Goal: Transaction & Acquisition: Purchase product/service

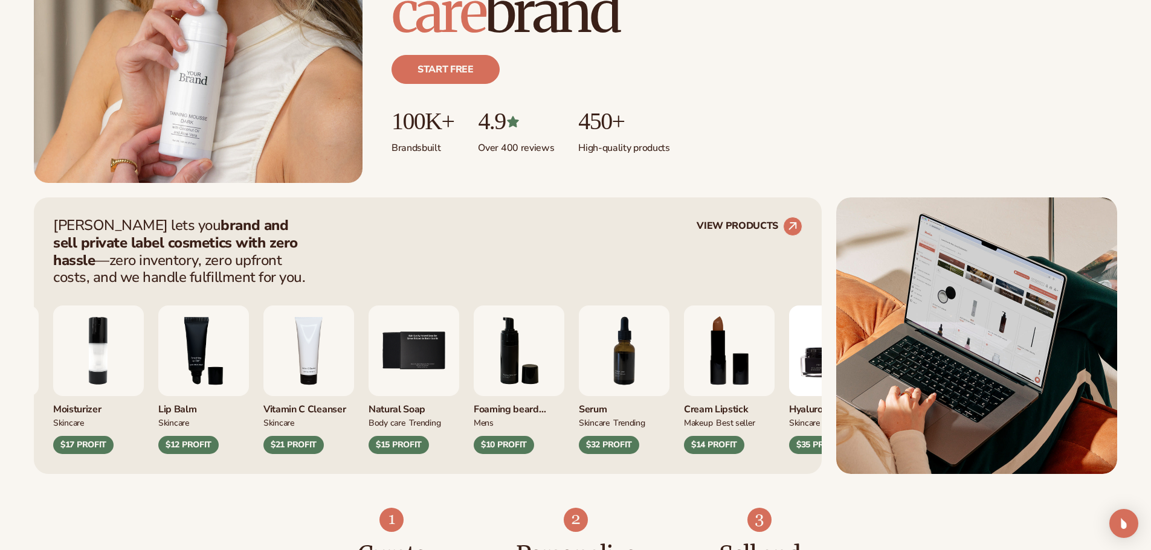
scroll to position [302, 0]
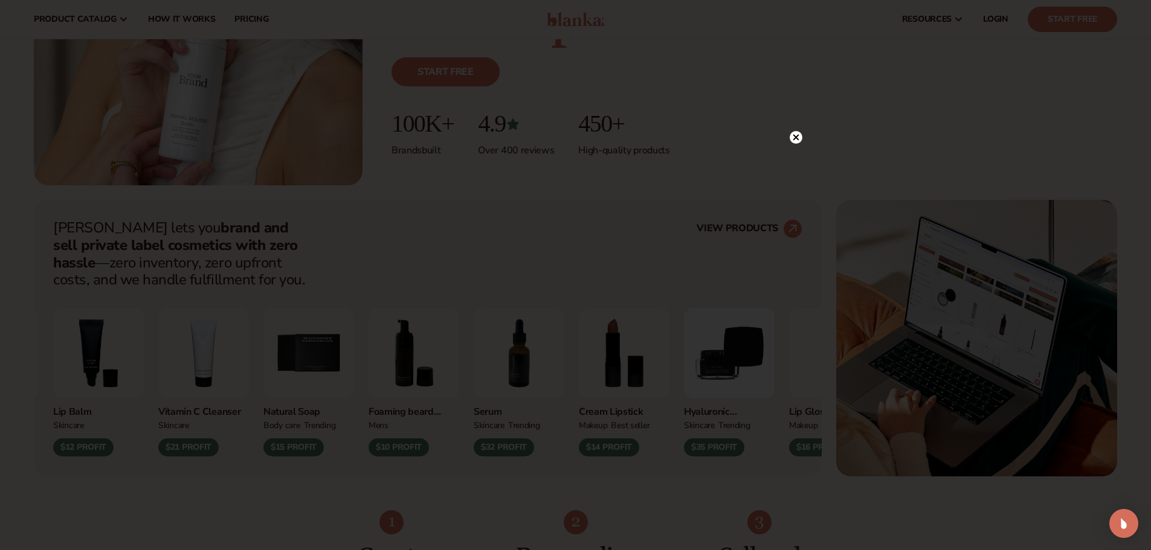
click at [798, 134] on circle at bounding box center [796, 137] width 13 height 13
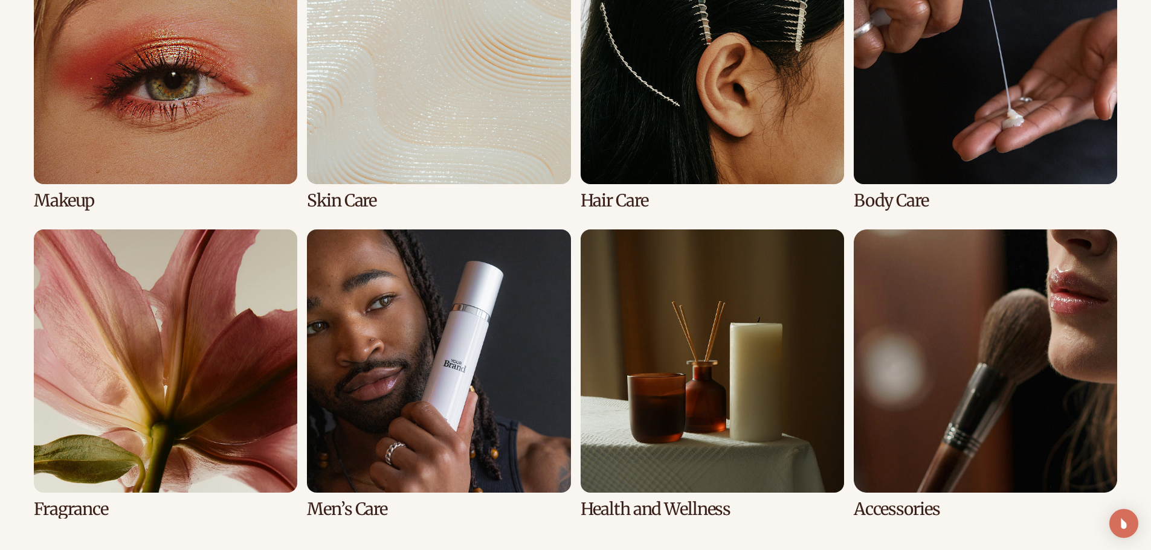
scroll to position [2672, 0]
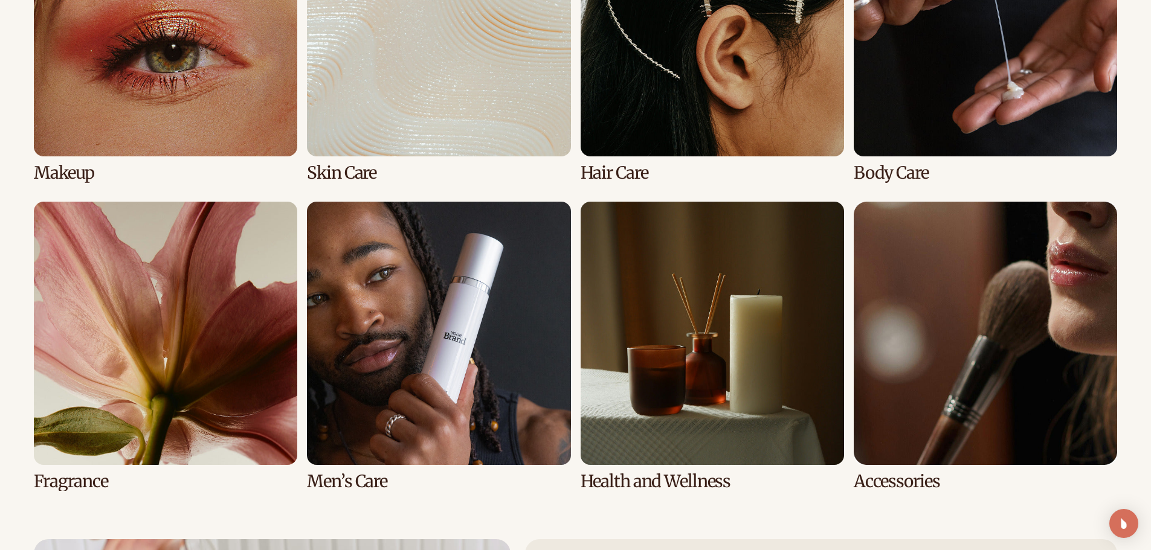
click at [929, 260] on link "8 / 8" at bounding box center [985, 346] width 263 height 289
click at [904, 483] on link "8 / 8" at bounding box center [985, 346] width 263 height 289
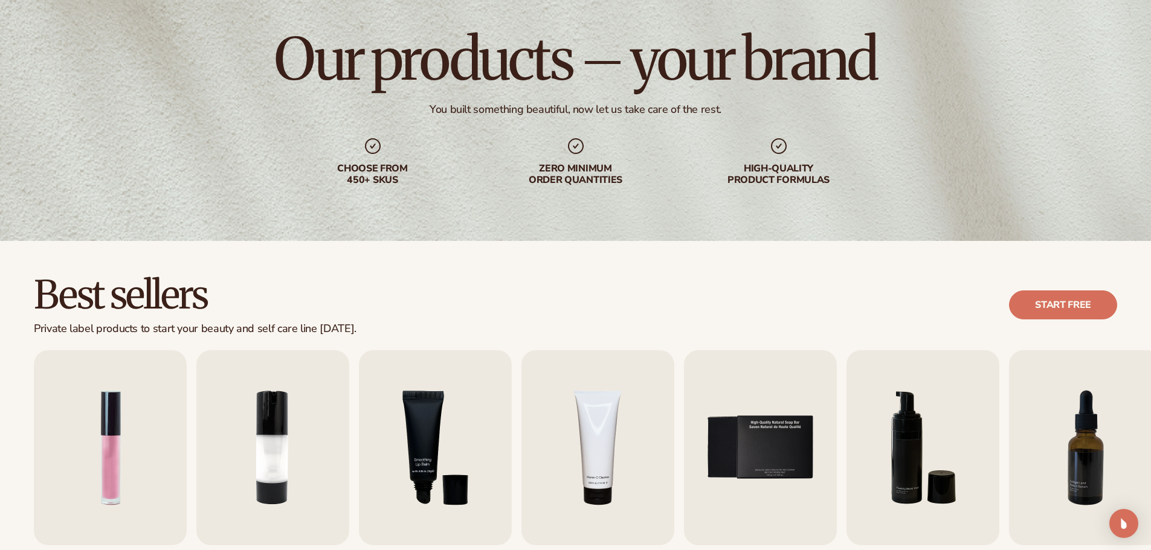
scroll to position [279, 0]
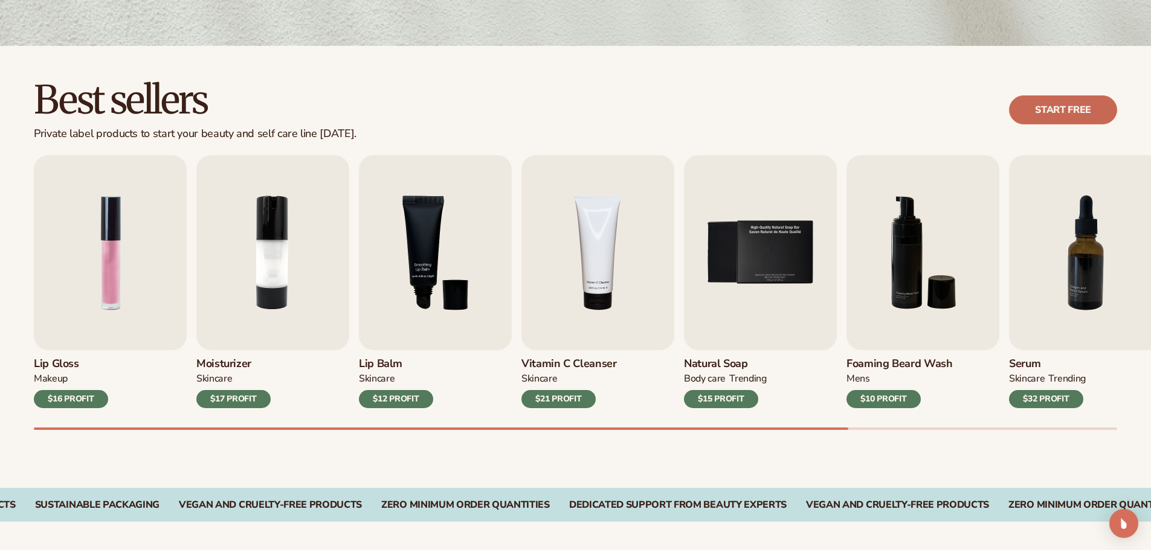
click at [1046, 108] on link "Start free" at bounding box center [1063, 109] width 108 height 29
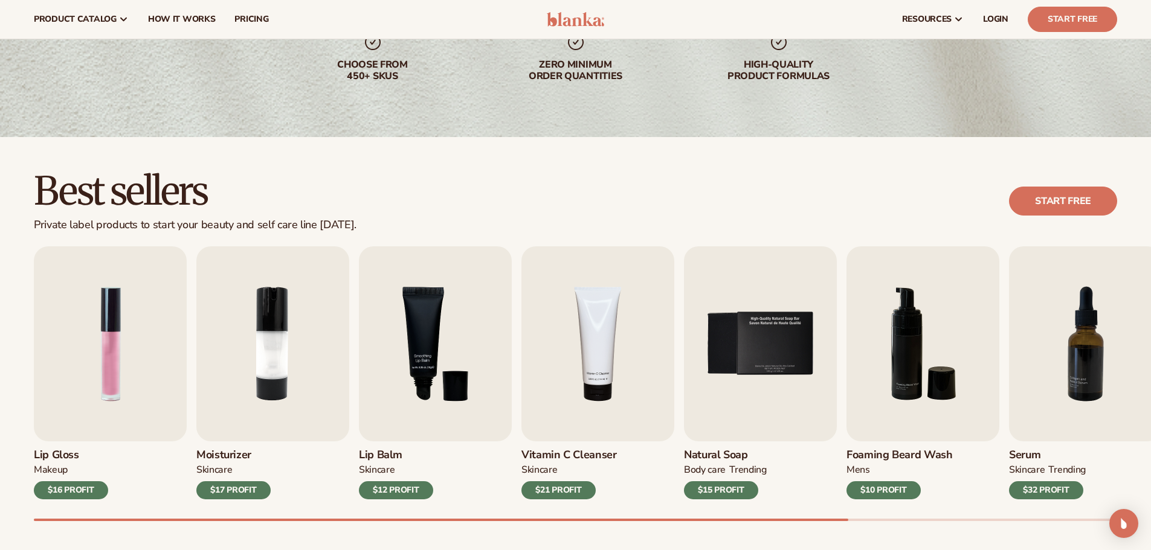
scroll to position [134, 0]
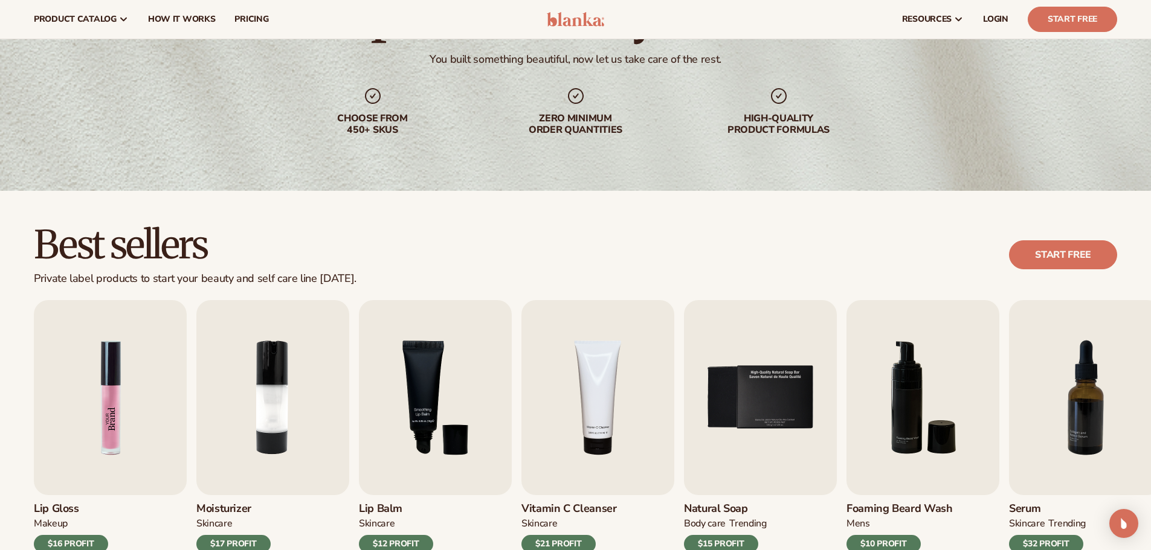
click at [100, 419] on img "1 / 9" at bounding box center [110, 397] width 153 height 195
click at [122, 376] on img "1 / 9" at bounding box center [110, 397] width 153 height 195
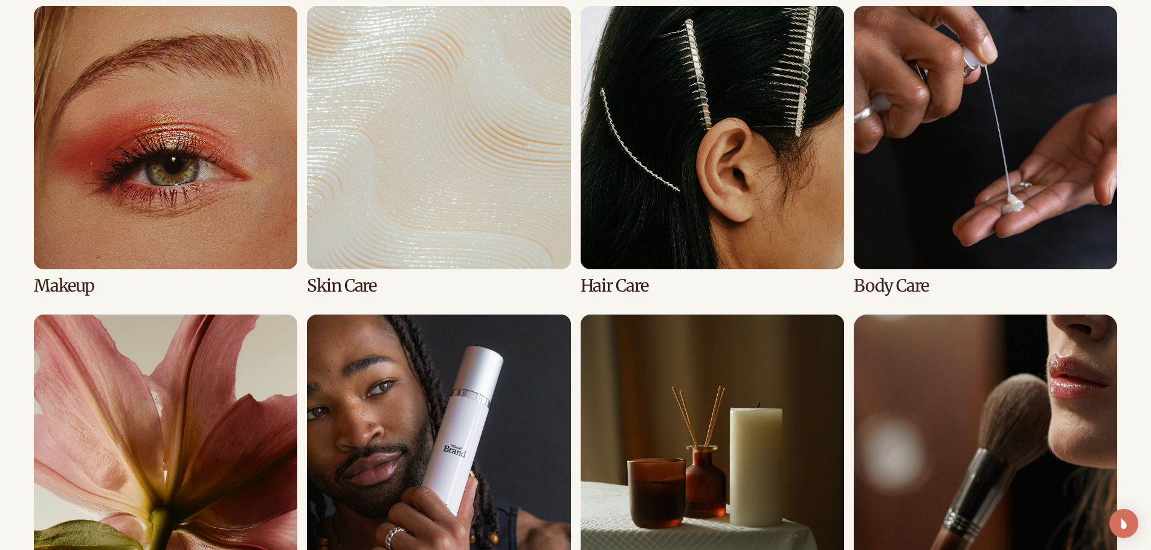
scroll to position [923, 0]
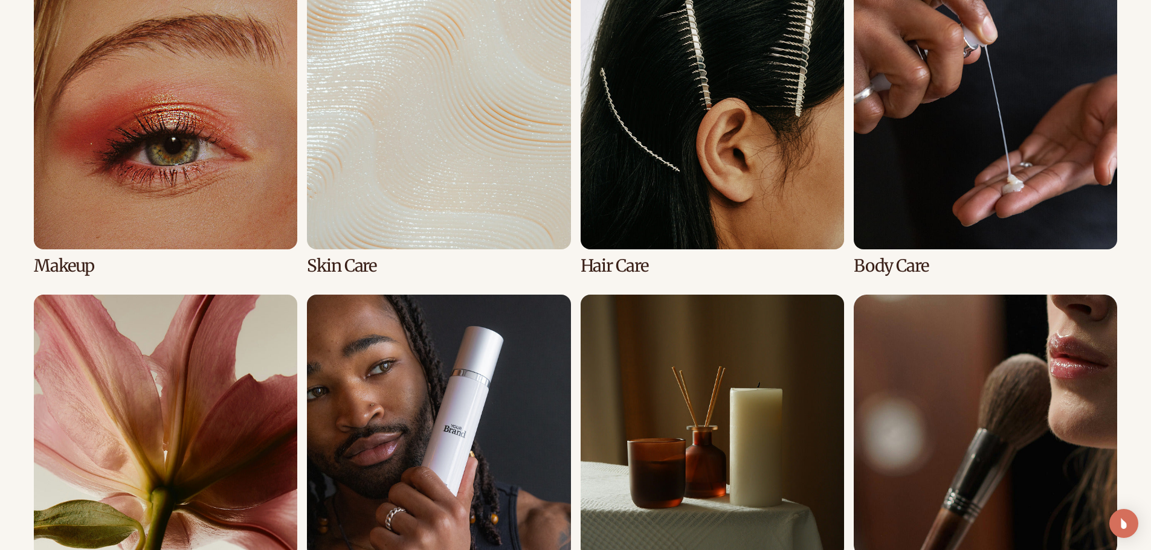
click at [111, 160] on link "1 / 8" at bounding box center [165, 130] width 263 height 289
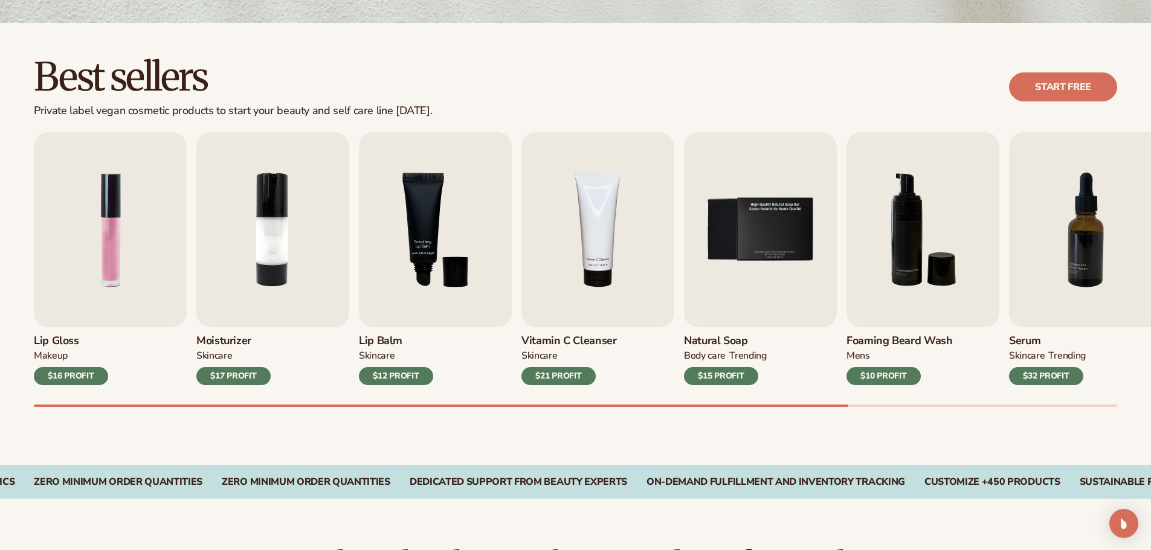
scroll to position [326, 0]
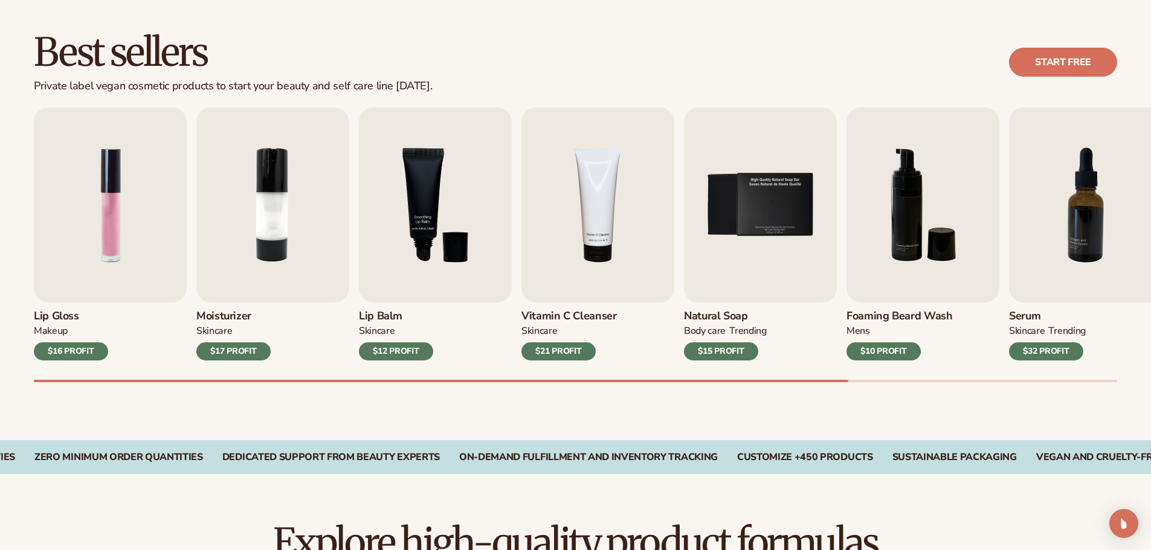
click at [60, 318] on h3 "Lip Gloss" at bounding box center [71, 316] width 74 height 13
click at [122, 215] on img "1 / 9" at bounding box center [110, 205] width 153 height 195
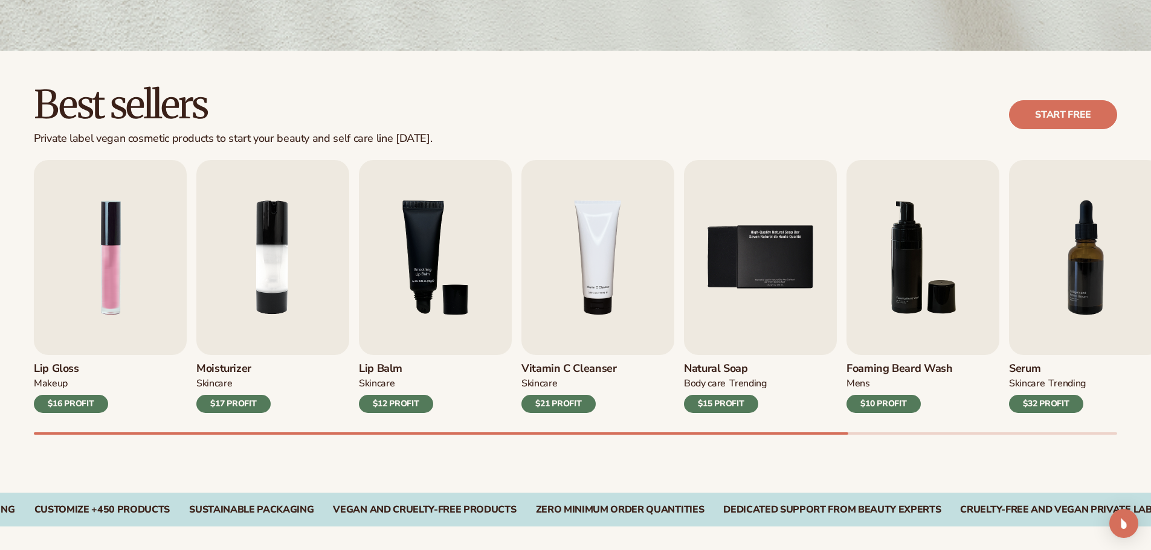
scroll to position [0, 0]
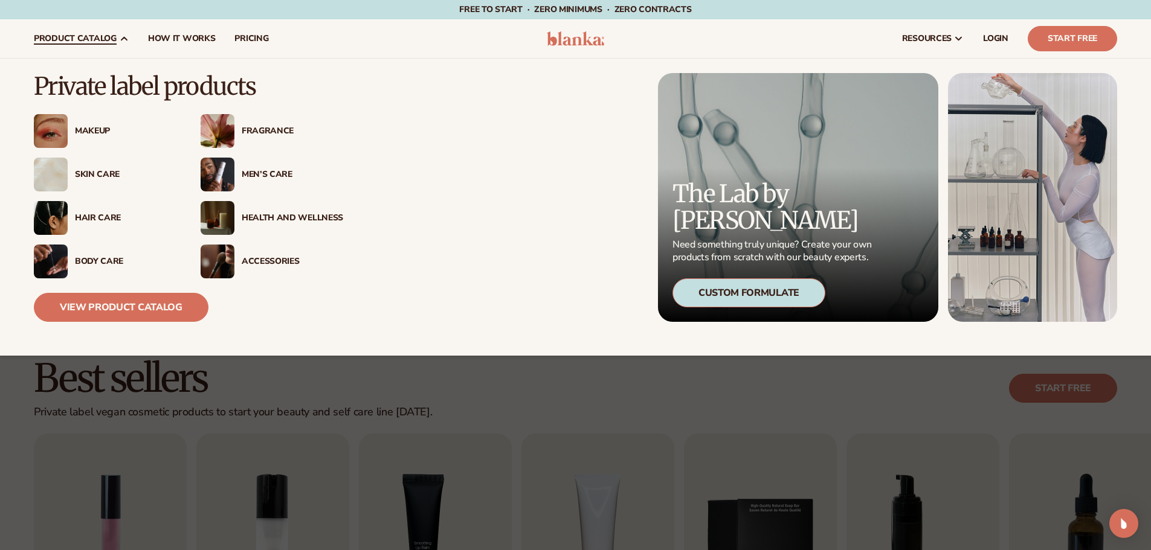
click at [68, 135] on div "Makeup" at bounding box center [122, 131] width 109 height 10
click at [230, 135] on img at bounding box center [218, 131] width 34 height 34
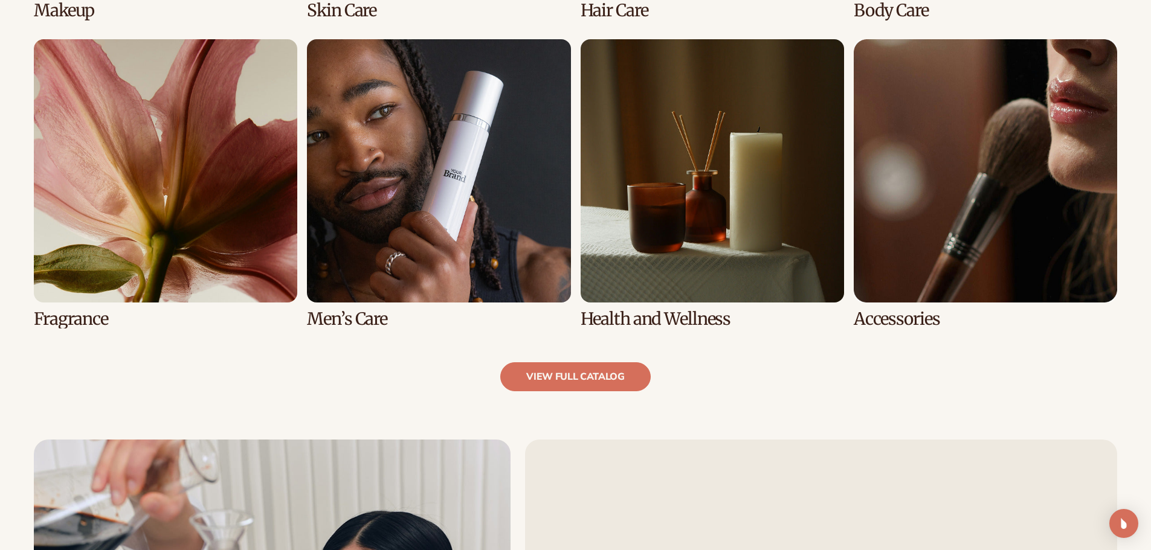
scroll to position [1297, 0]
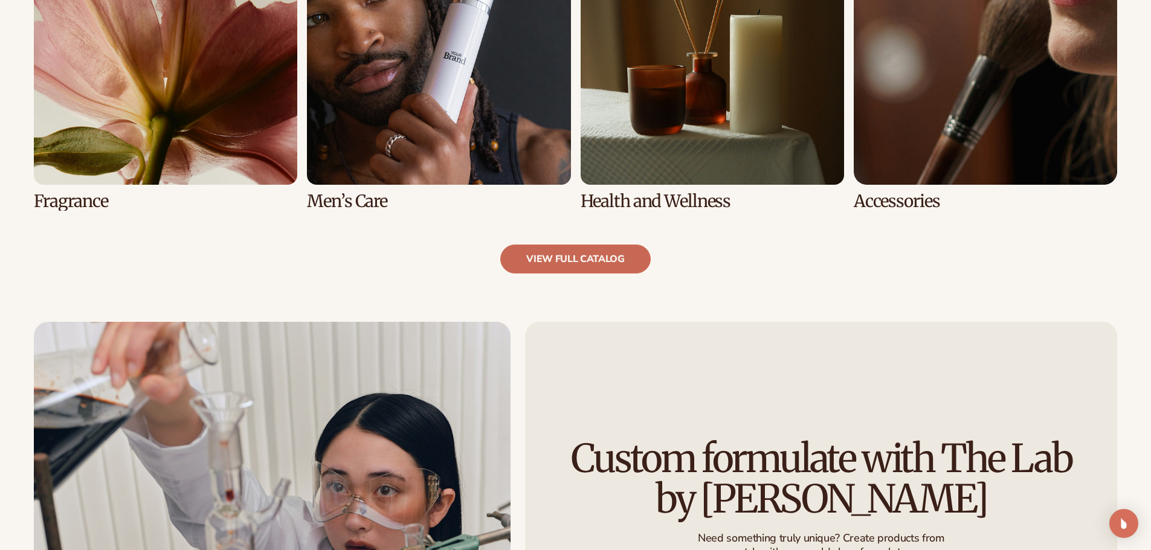
click at [590, 257] on link "view full catalog" at bounding box center [575, 259] width 150 height 29
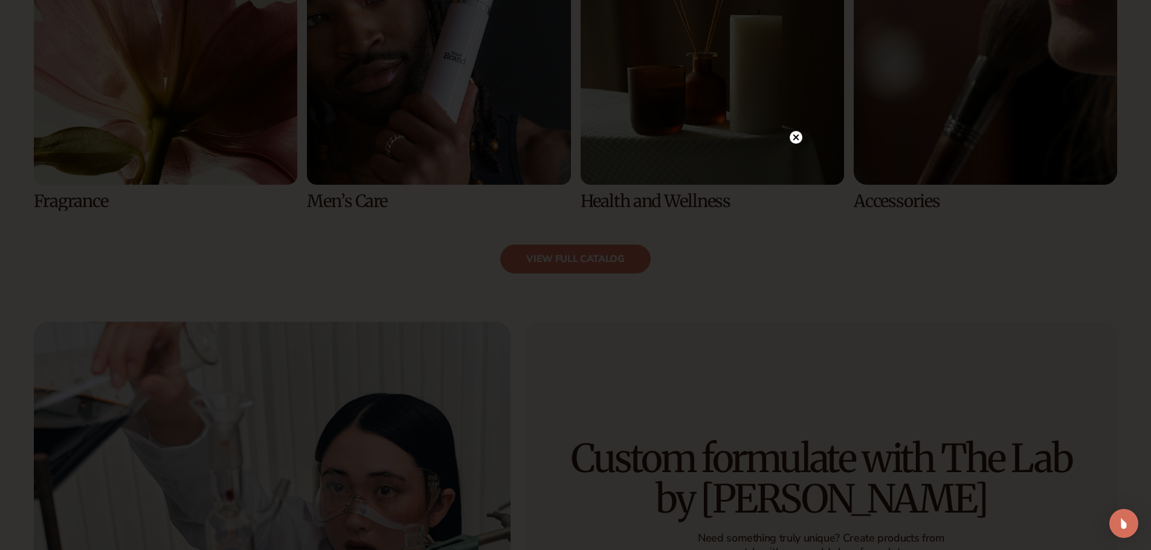
click at [797, 131] on div at bounding box center [796, 137] width 13 height 21
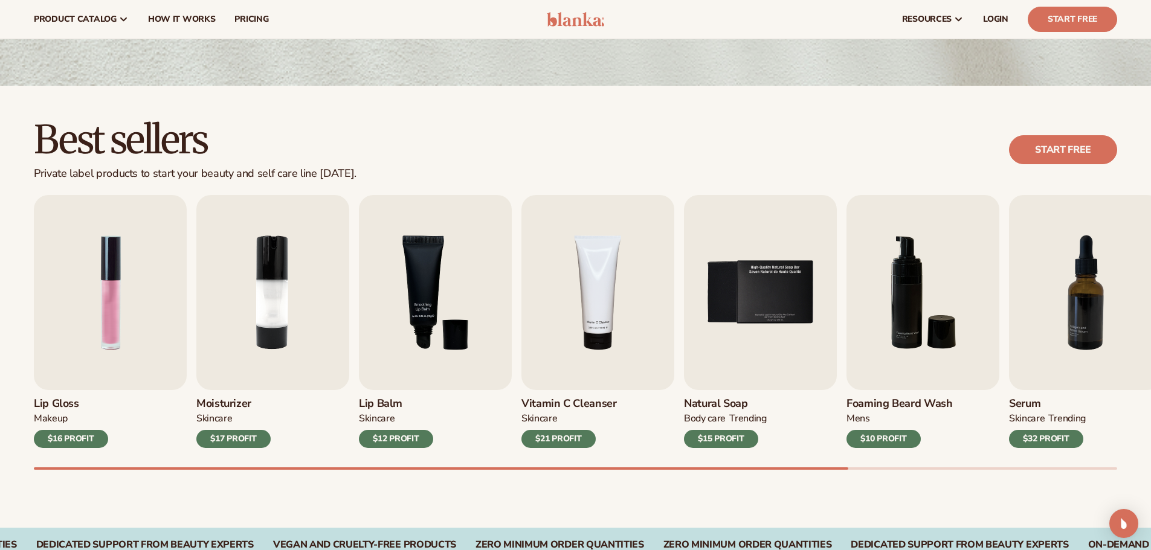
scroll to position [0, 0]
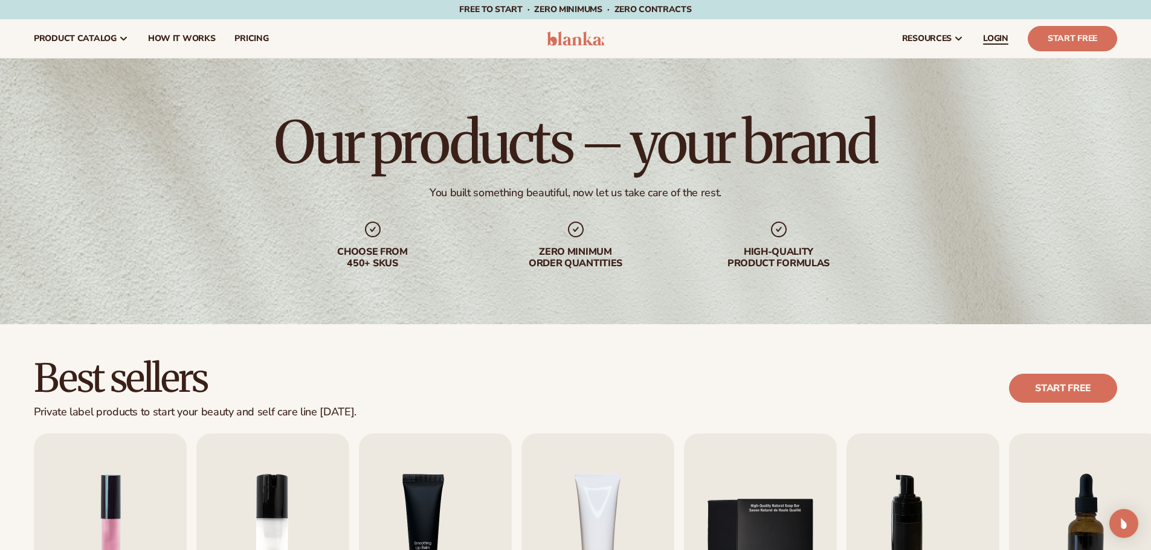
click at [1003, 34] on span "LOGIN" at bounding box center [995, 39] width 25 height 10
